Goal: Information Seeking & Learning: Learn about a topic

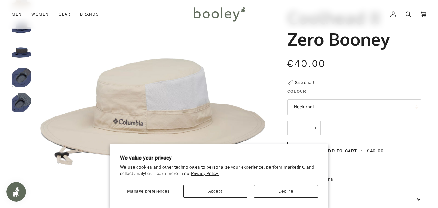
scroll to position [65, 0]
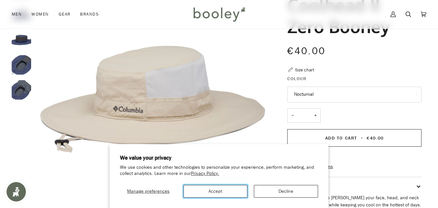
drag, startPoint x: 222, startPoint y: 191, endPoint x: 209, endPoint y: 182, distance: 16.5
click at [221, 190] on button "Accept" at bounding box center [216, 191] width 64 height 13
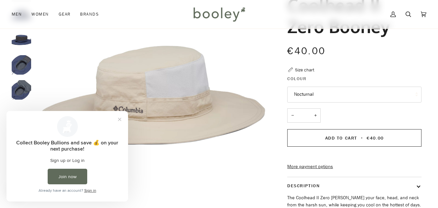
scroll to position [0, 0]
click at [119, 118] on button "Close prompt" at bounding box center [120, 120] width 12 height 12
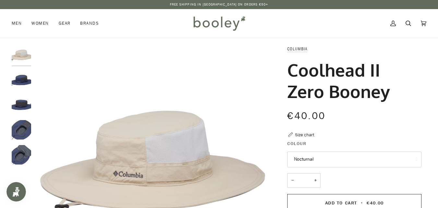
click at [22, 77] on img "Columbia Coolhead II Zero Booney Nocturnal - Booley Galway" at bounding box center [21, 79] width 19 height 19
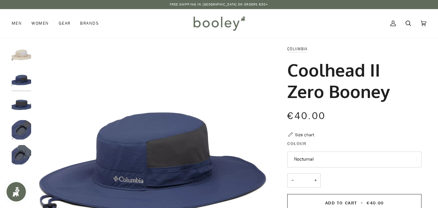
click at [23, 101] on img "Columbia Coolhead II Zero Booney - Booley Galway" at bounding box center [21, 104] width 19 height 19
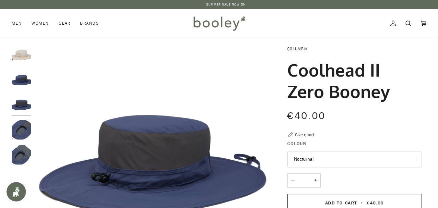
click at [21, 132] on img "Columbia Coolhead II Zero Booney - Booley Galway" at bounding box center [21, 129] width 19 height 19
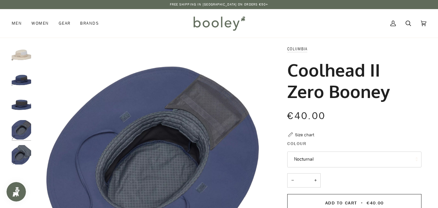
click at [18, 132] on img "Columbia Coolhead II Zero Booney - Booley Galway" at bounding box center [21, 129] width 19 height 19
click at [21, 151] on img "Columbia Coolhead II Zero Booney - Booley Galway" at bounding box center [21, 154] width 19 height 19
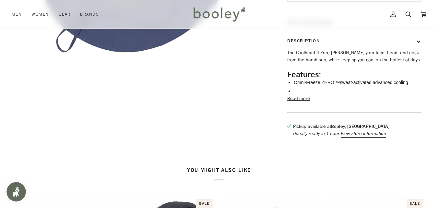
scroll to position [216, 0]
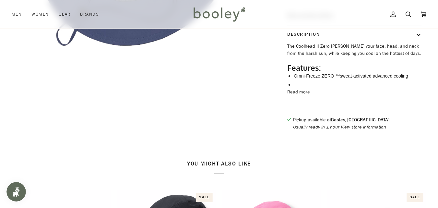
click at [303, 96] on button "Read more" at bounding box center [298, 92] width 23 height 7
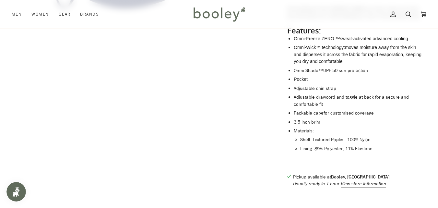
scroll to position [259, 0]
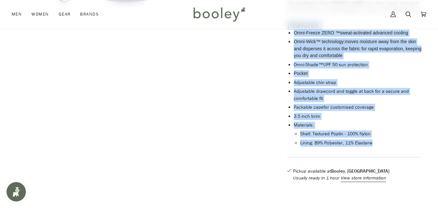
drag, startPoint x: 396, startPoint y: 156, endPoint x: 280, endPoint y: 36, distance: 166.3
copy div "Features: Omni-Freeze ZERO ™ sweat-activated advanced cooling Omni-Wick™ techno…"
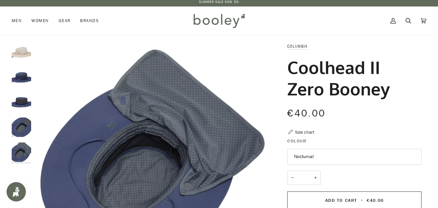
scroll to position [0, 0]
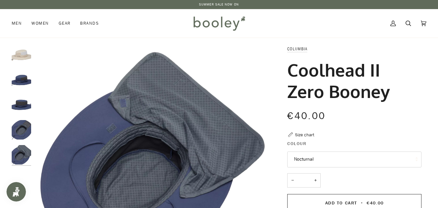
drag, startPoint x: 393, startPoint y: 95, endPoint x: 291, endPoint y: 73, distance: 104.3
click at [291, 73] on h1 "Coolhead II Zero Booney" at bounding box center [351, 80] width 129 height 43
copy h1 "Coolhead II Zero Booney"
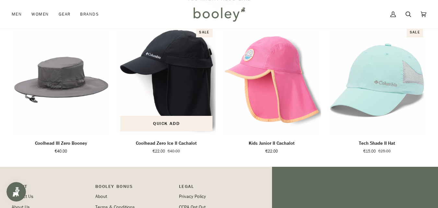
scroll to position [476, 0]
